Goal: Navigation & Orientation: Find specific page/section

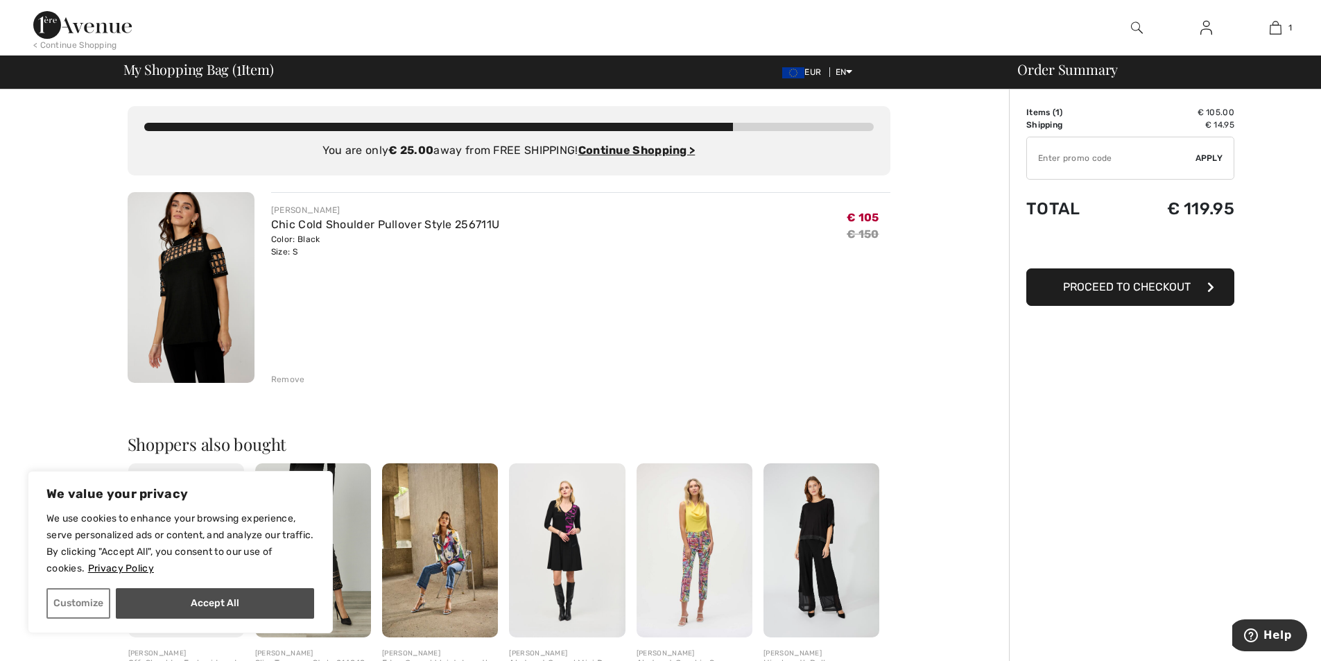
click at [203, 605] on button "Accept All" at bounding box center [215, 603] width 198 height 31
checkbox input "true"
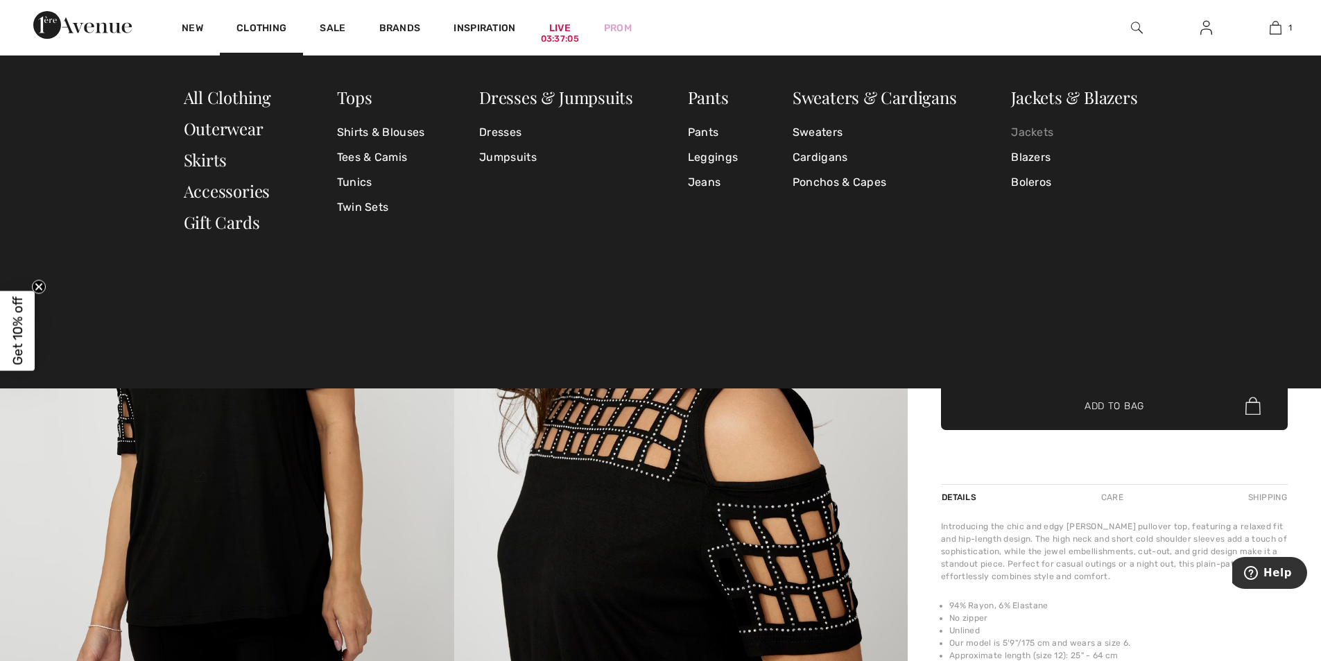
click at [1022, 127] on link "Jackets" at bounding box center [1074, 132] width 126 height 25
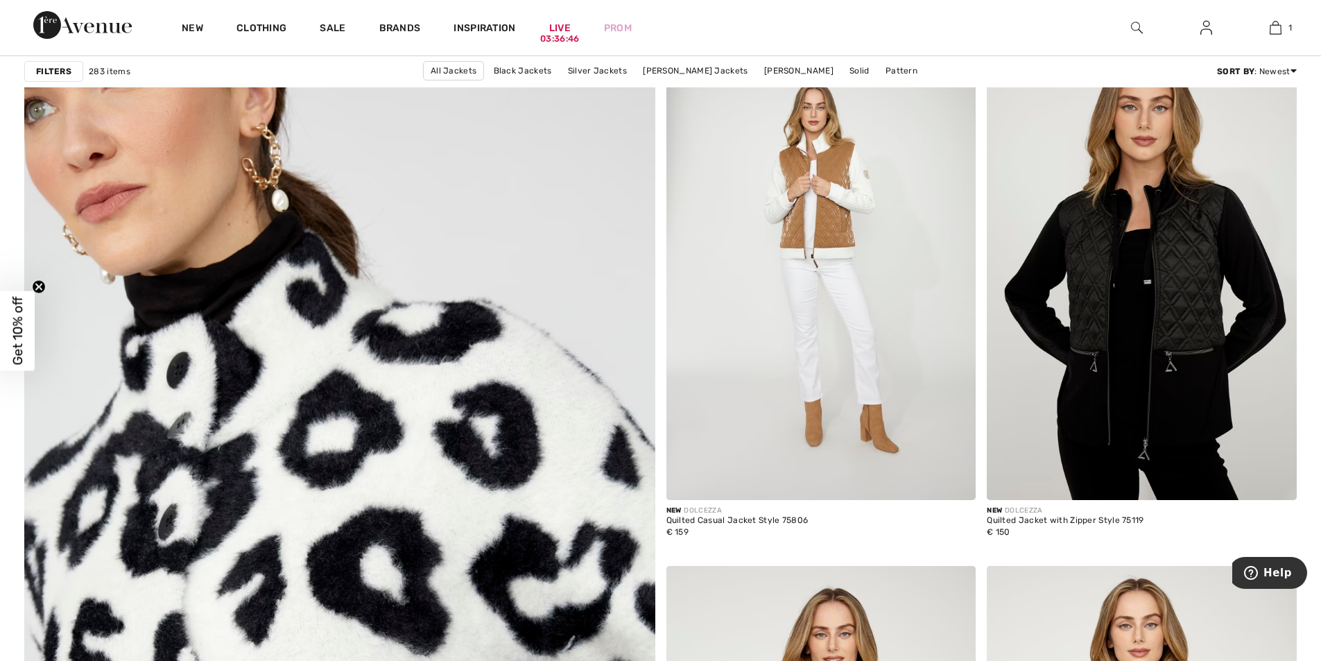
scroll to position [4440, 0]
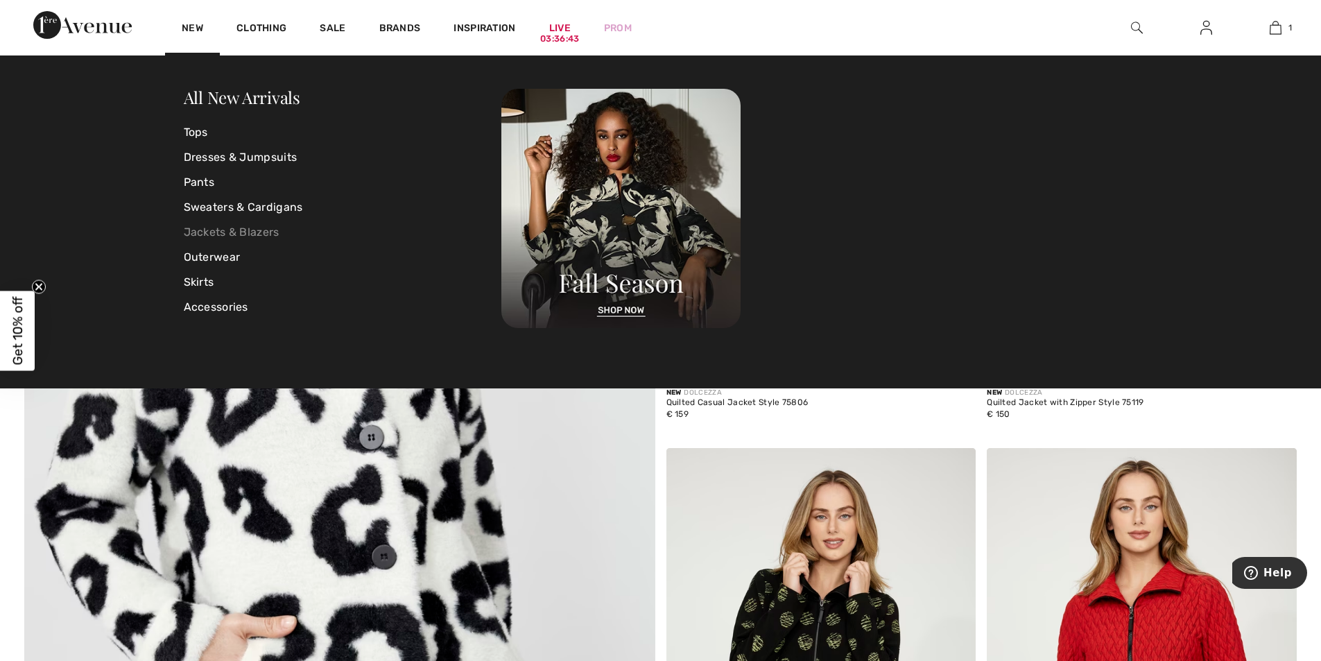
click at [198, 226] on link "Jackets & Blazers" at bounding box center [343, 232] width 318 height 25
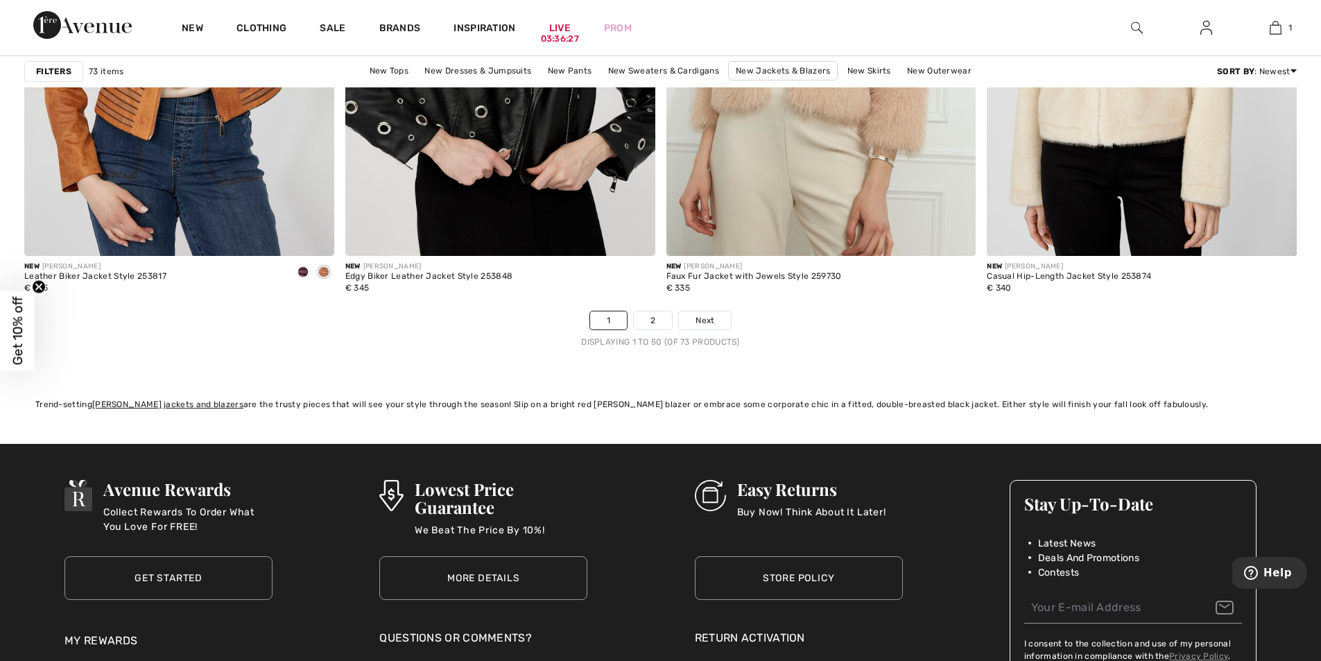
scroll to position [7954, 0]
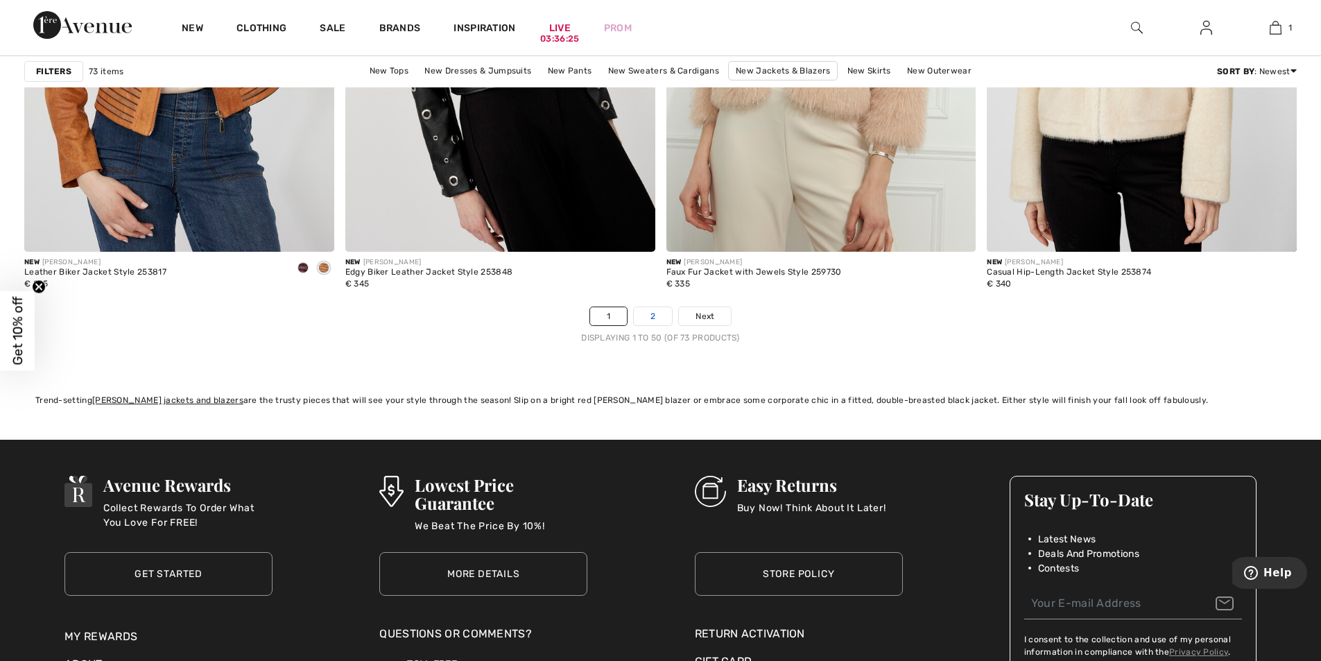
click at [640, 314] on link "2" at bounding box center [653, 316] width 38 height 18
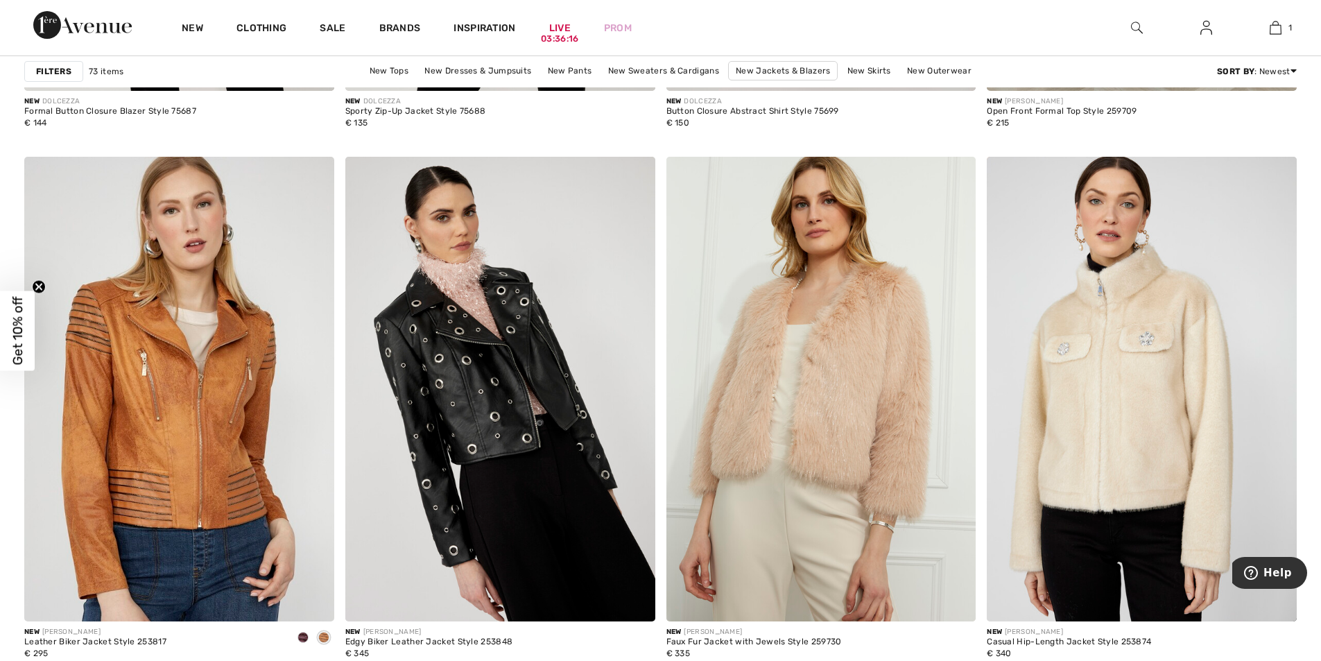
scroll to position [7954, 0]
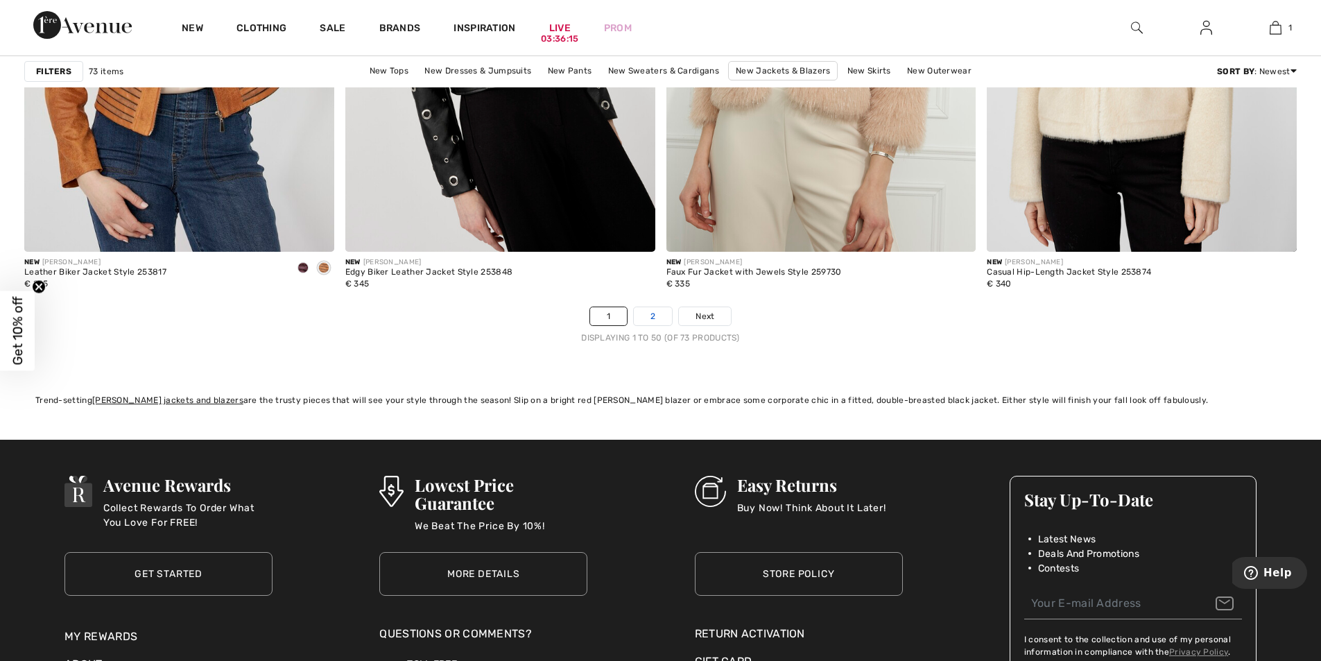
click at [652, 318] on link "2" at bounding box center [653, 316] width 38 height 18
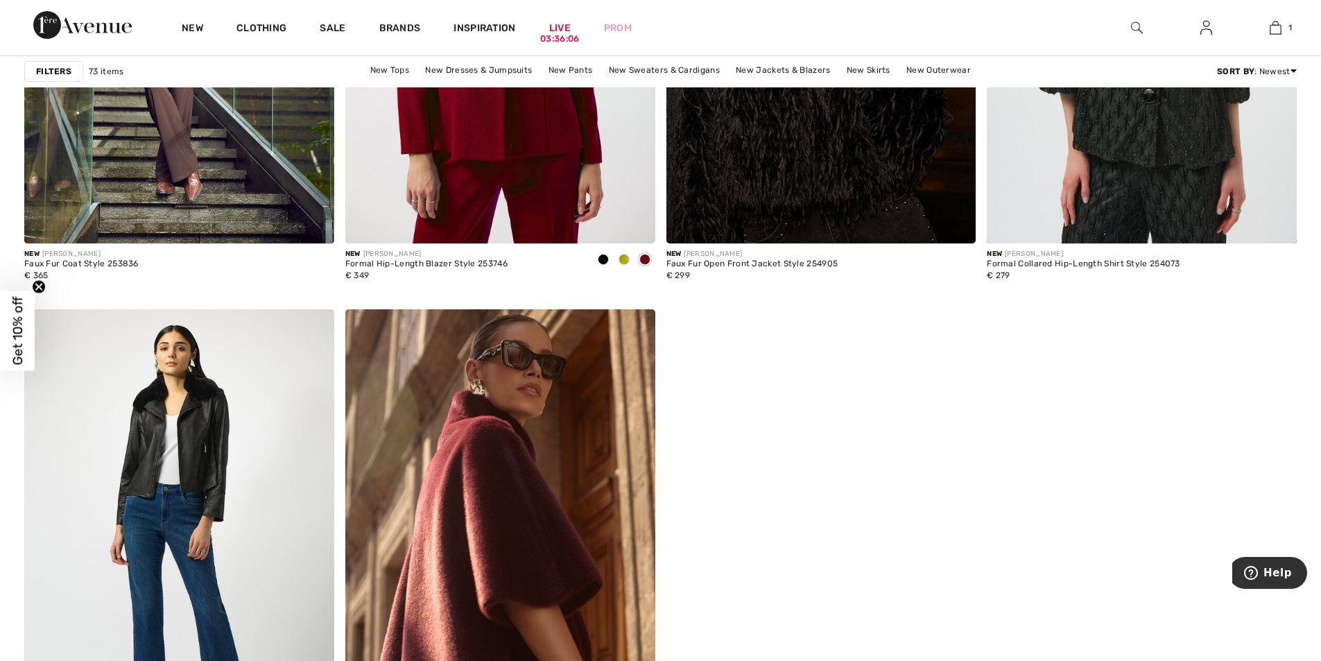
scroll to position [2960, 0]
